Goal: Information Seeking & Learning: Learn about a topic

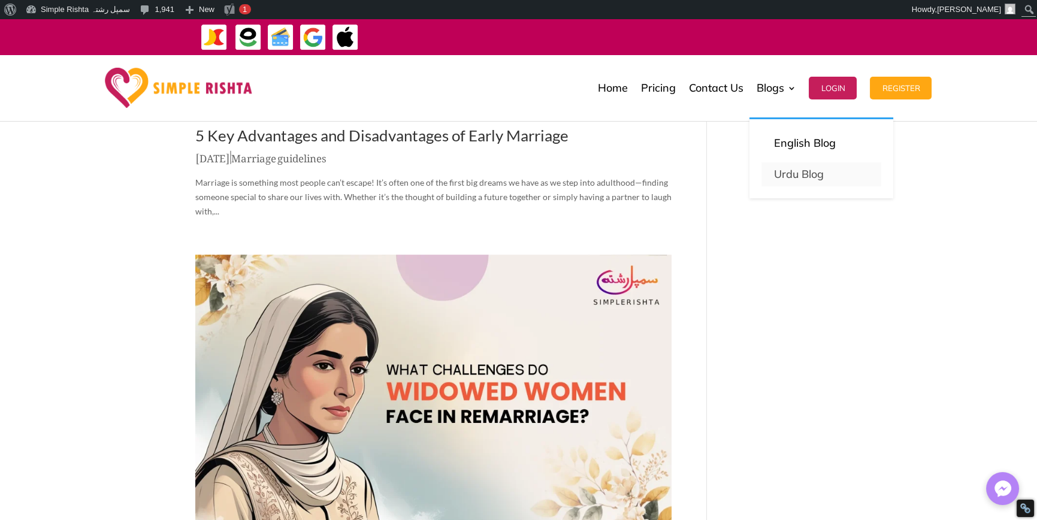
click at [778, 172] on link "Urdu Blog" at bounding box center [822, 174] width 120 height 24
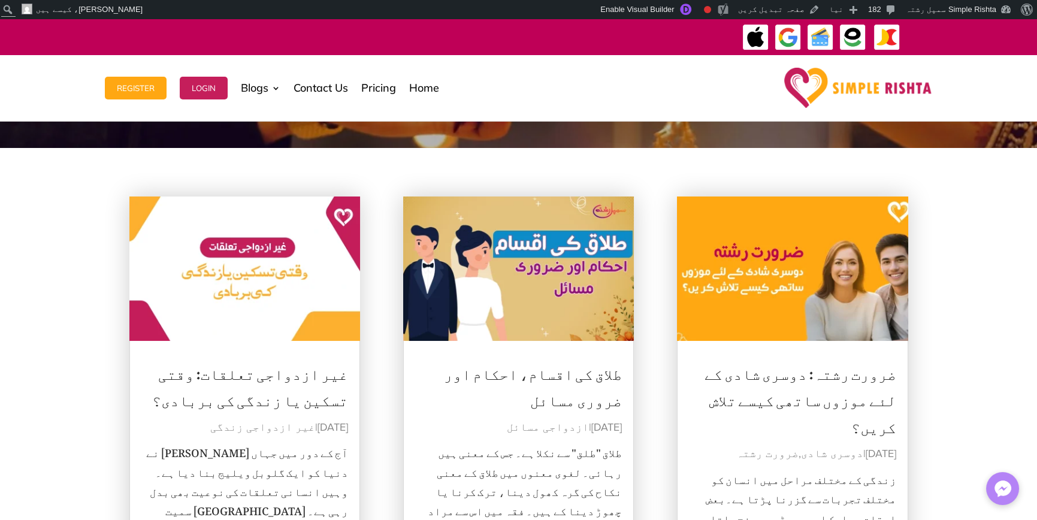
scroll to position [60, 0]
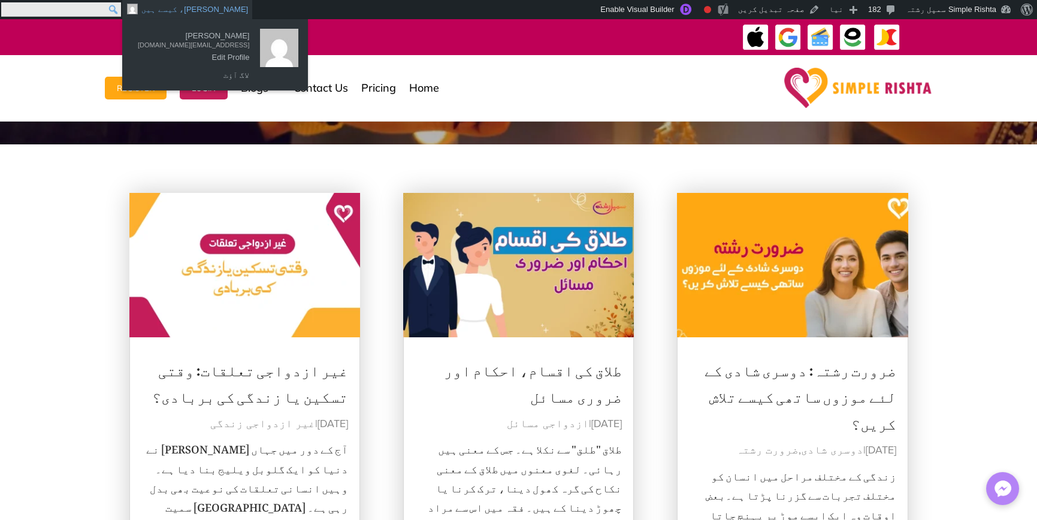
click at [5, 13] on input "Search" at bounding box center [61, 9] width 120 height 14
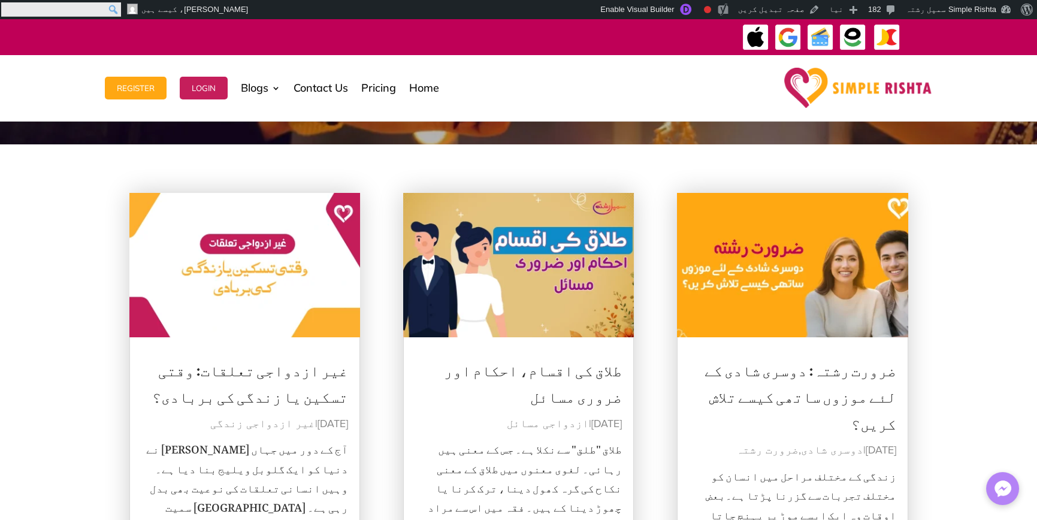
paste input "****"
type input "****"
click input "******" at bounding box center [0, 0] width 0 height 0
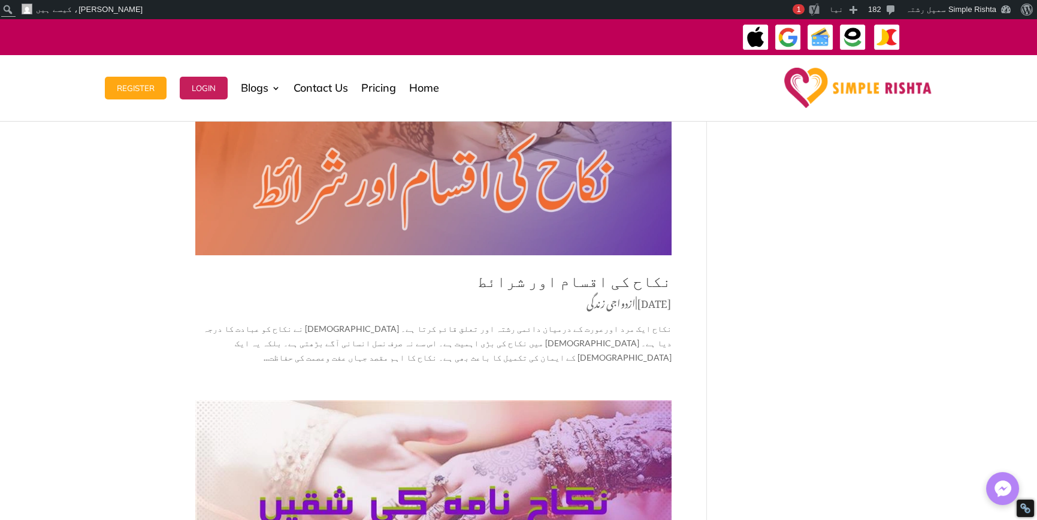
scroll to position [1318, 0]
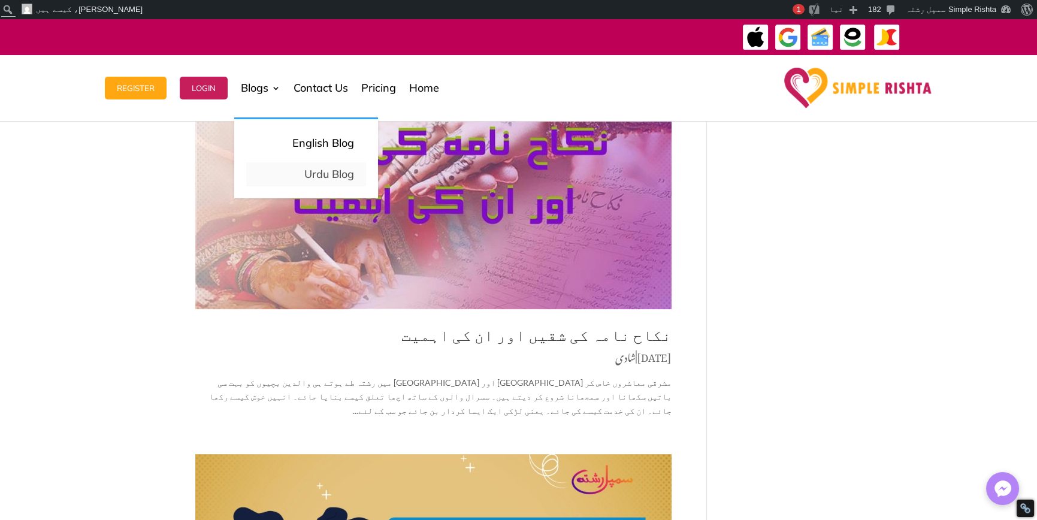
click at [329, 176] on link "Urdu Blog" at bounding box center [306, 174] width 120 height 24
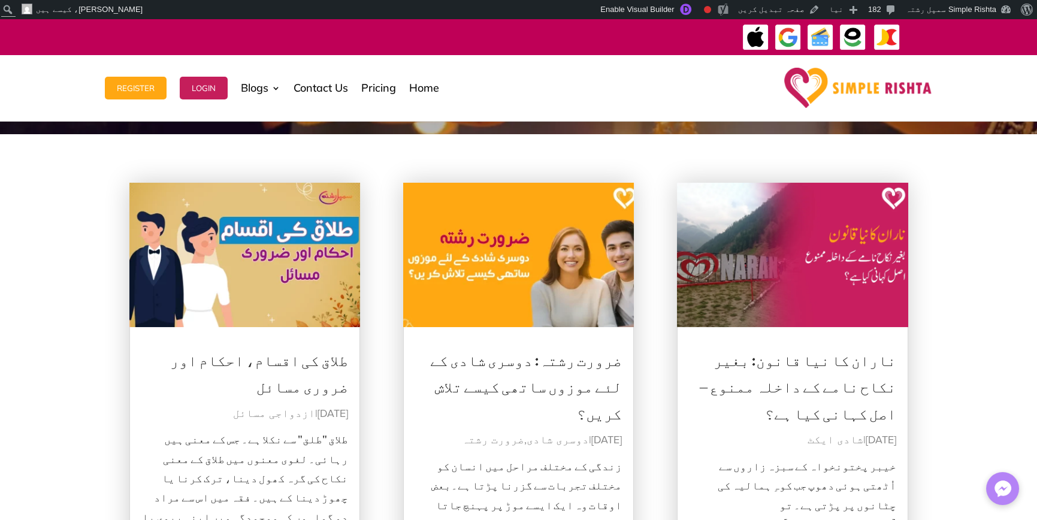
scroll to position [120, 0]
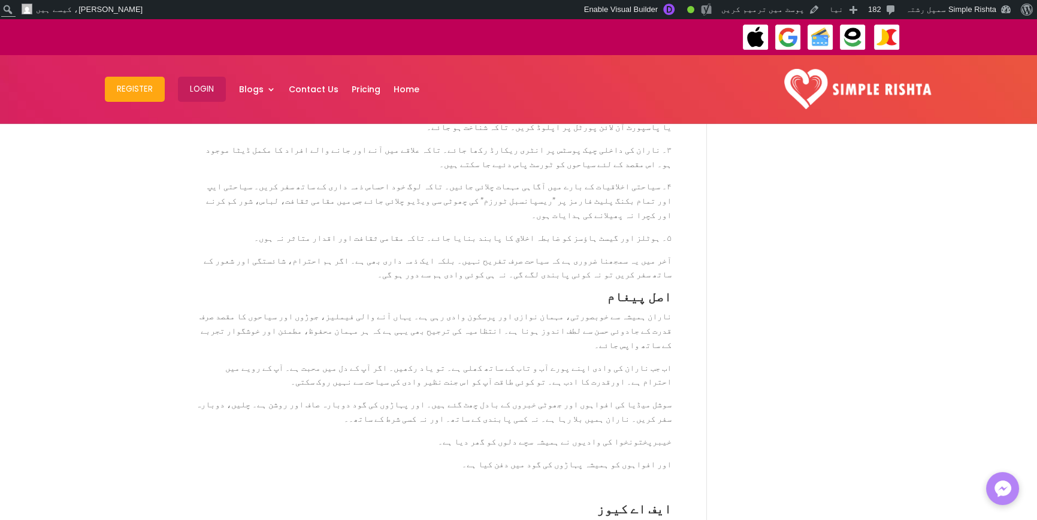
scroll to position [1438, 0]
drag, startPoint x: 590, startPoint y: 294, endPoint x: 702, endPoint y: 293, distance: 111.5
drag, startPoint x: 689, startPoint y: 292, endPoint x: 548, endPoint y: 292, distance: 141.4
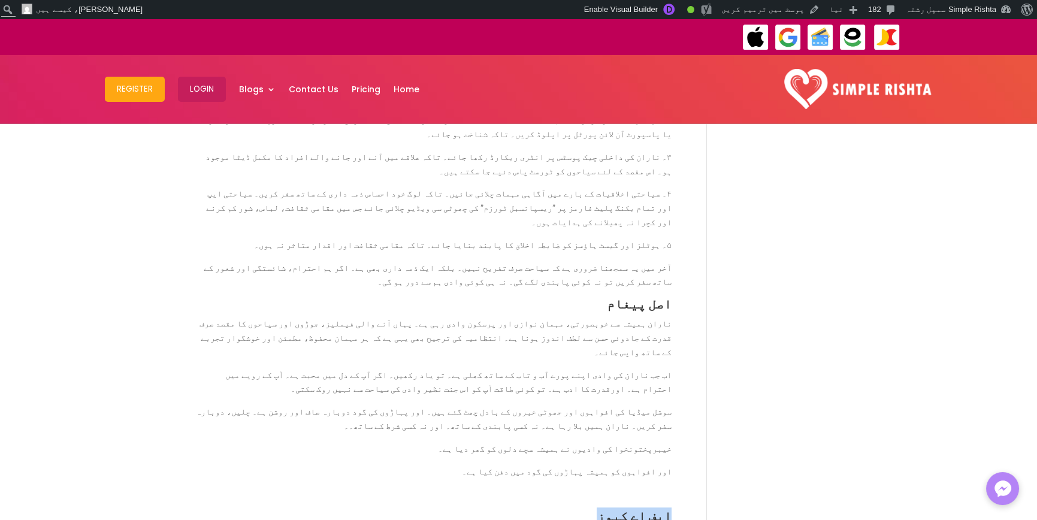
click at [548, 509] on h3 "ایف اے کیوز" at bounding box center [433, 518] width 476 height 19
click at [635, 508] on span "ایف اے کیوز" at bounding box center [634, 516] width 75 height 16
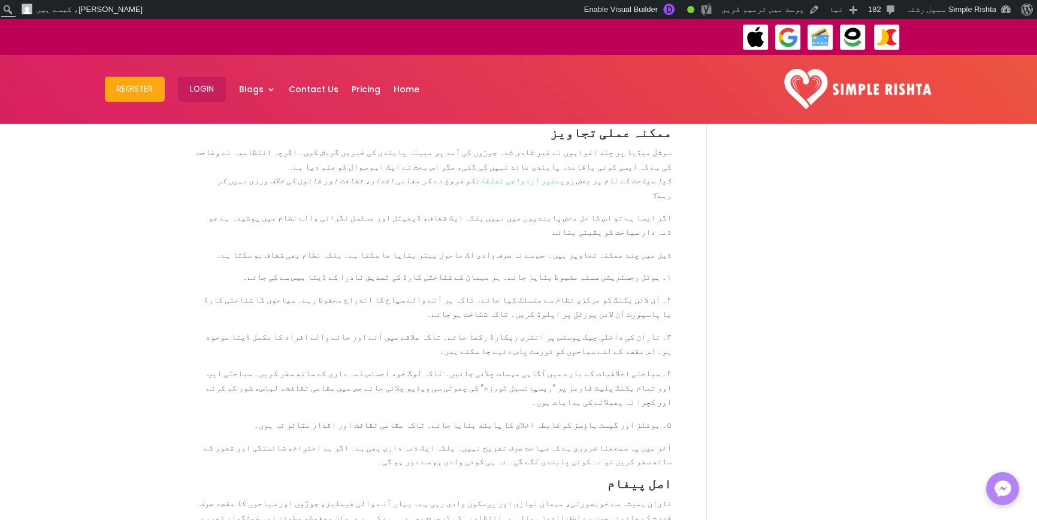
click at [545, 496] on p "ناران ہمیشہ سے خوبصورتی، مہمان نوازی اور پرسکون وادی رہی ہے۔ یہاں آنے والی فیمل…" at bounding box center [433, 521] width 476 height 51
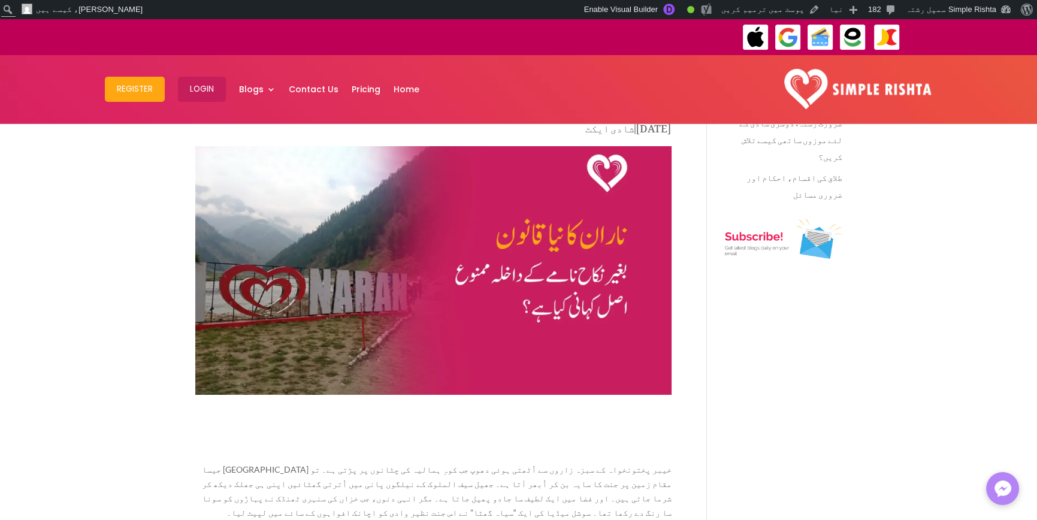
scroll to position [0, 0]
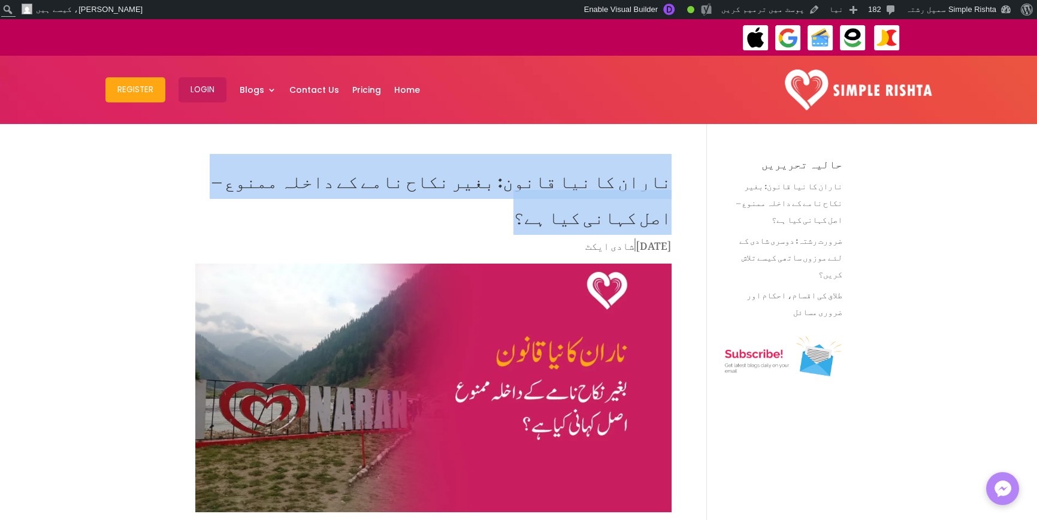
drag, startPoint x: 209, startPoint y: 188, endPoint x: 681, endPoint y: 176, distance: 472.9
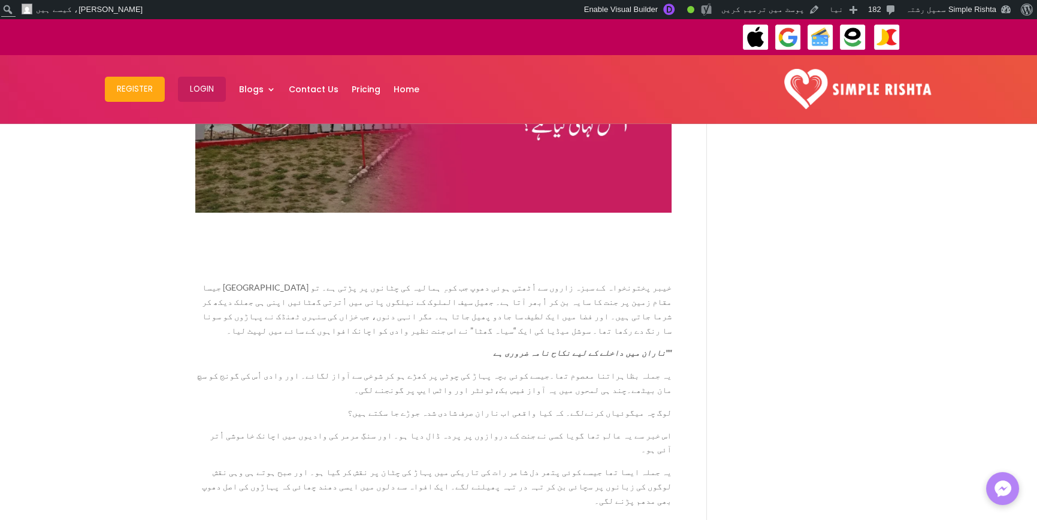
scroll to position [479, 0]
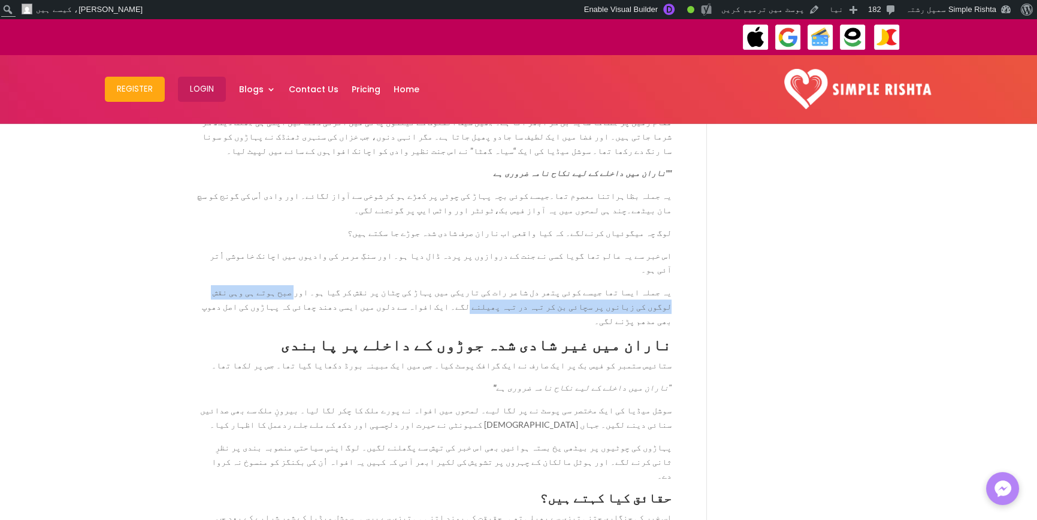
drag, startPoint x: 408, startPoint y: 232, endPoint x: 754, endPoint y: 238, distance: 346.4
click at [667, 335] on span "ناران میں غیر شادی شدہ جوڑوں کے داخلے پر پابندی" at bounding box center [475, 344] width 391 height 19
click at [666, 287] on span "یہ جملہ ایسا تھا جیسے کوئی پتھر دل شاعر رات کی تاریکی میں پہاڑ کی چٹان پر نقش ک…" at bounding box center [437, 306] width 470 height 39
drag, startPoint x: 666, startPoint y: 239, endPoint x: 673, endPoint y: 279, distance: 40.7
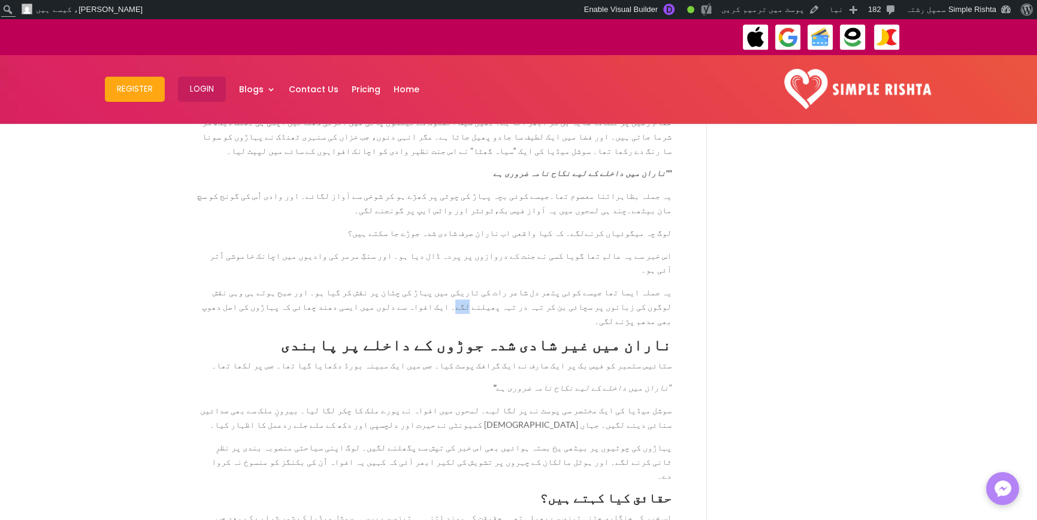
click at [667, 287] on span "یہ جملہ ایسا تھا جیسے کوئی پتھر دل شاعر رات کی تاریکی میں پہاڑ کی چٹان پر نقش ک…" at bounding box center [437, 306] width 470 height 39
